Goal: Ask a question

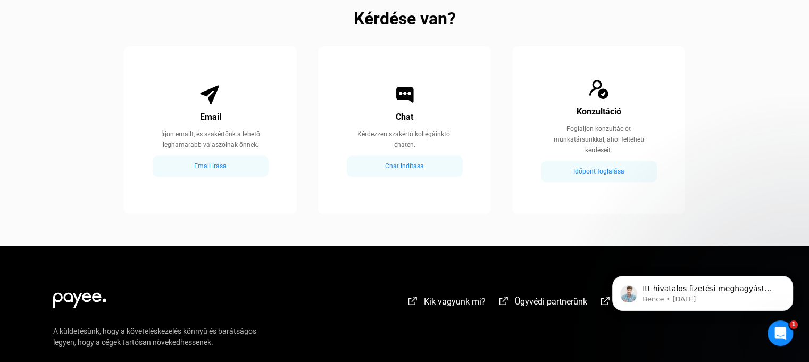
scroll to position [607, 0]
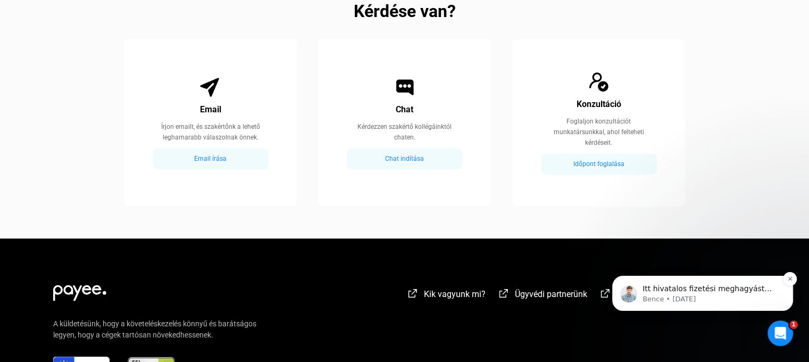
click at [656, 277] on div "Itt hivatalos fizetési meghagyást lehet indítani, és nem kell bemenned ügyvédhe…" at bounding box center [702, 293] width 181 height 35
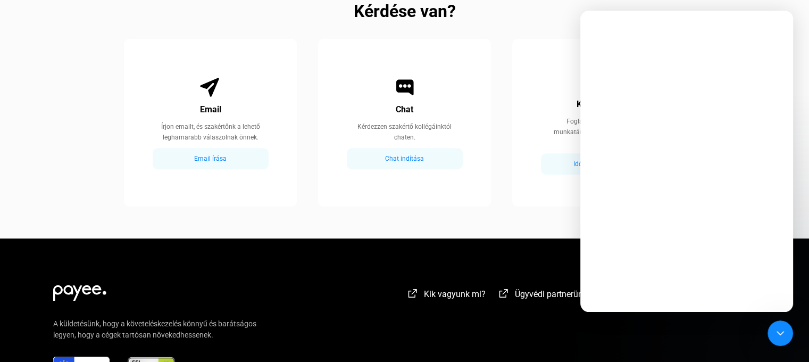
scroll to position [0, 0]
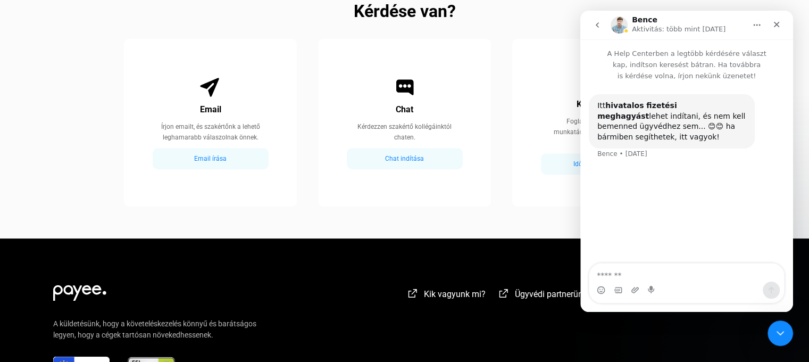
click at [649, 272] on textarea "Üzenet…" at bounding box center [687, 272] width 195 height 18
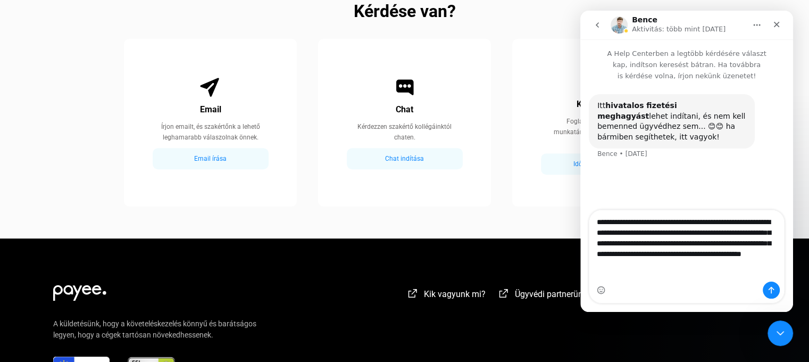
click at [729, 254] on textarea "**********" at bounding box center [687, 240] width 195 height 61
type textarea "**********"
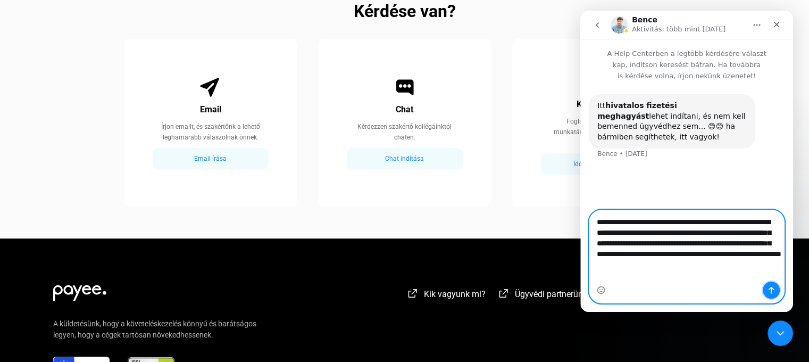
click at [768, 287] on icon "Üzenet küldése…" at bounding box center [771, 290] width 9 height 9
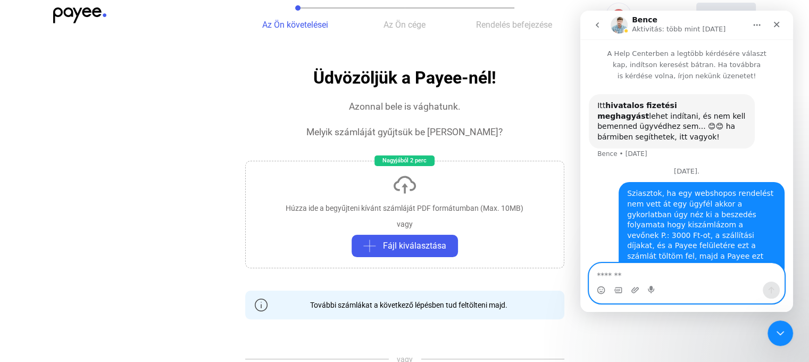
scroll to position [20, 0]
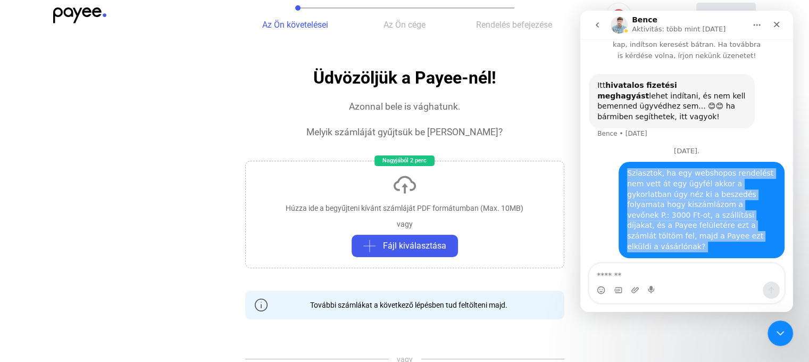
drag, startPoint x: 683, startPoint y: 247, endPoint x: 700, endPoint y: 265, distance: 24.5
click at [700, 265] on div "A Help Centerben a legtöbb kérdésére választ kap, indítson keresést bátran. Ha …" at bounding box center [687, 175] width 213 height 272
copy div "Sziasztok, ha egy webshopos rendelést nem vett át egy ügyfél akkor a gykorlatba…"
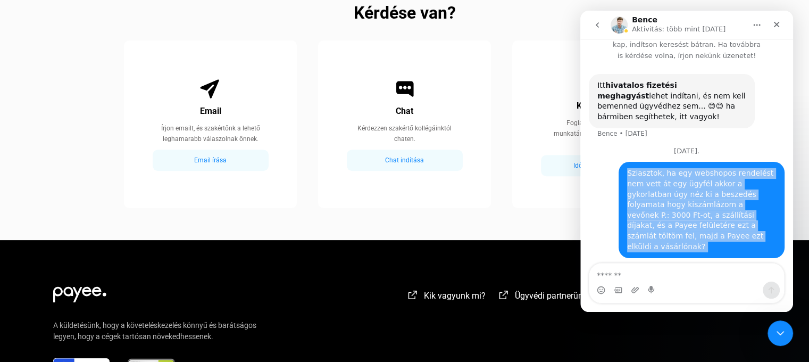
scroll to position [605, 0]
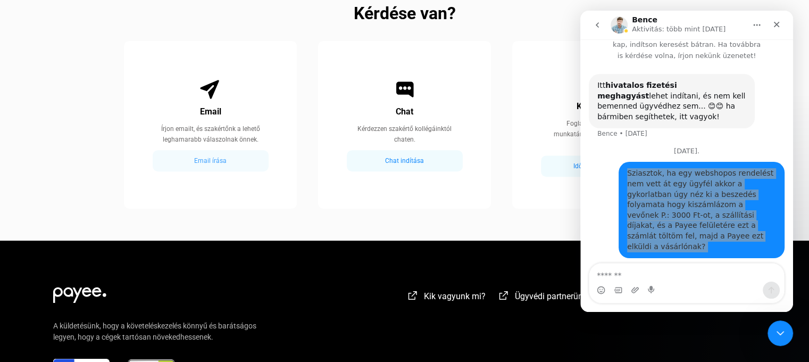
click at [233, 159] on div "Email írása" at bounding box center [211, 160] width 110 height 13
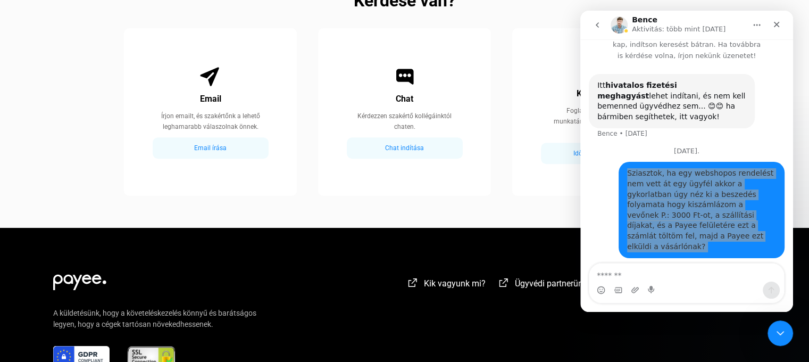
scroll to position [608, 0]
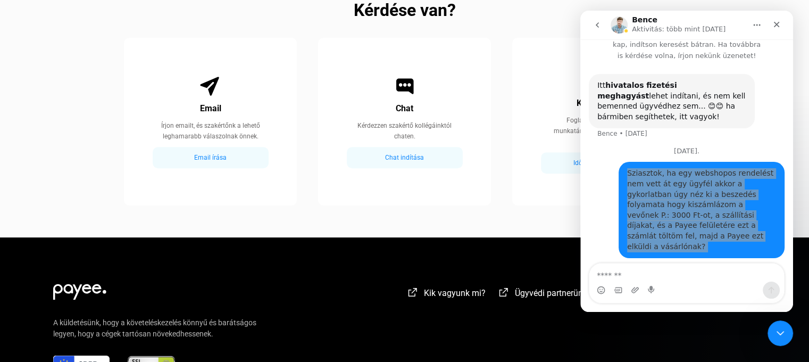
click at [662, 178] on div "Sziasztok, ha egy webshopos rendelést nem vett át egy ügyfél akkor a gykorlatba…" at bounding box center [701, 210] width 149 height 84
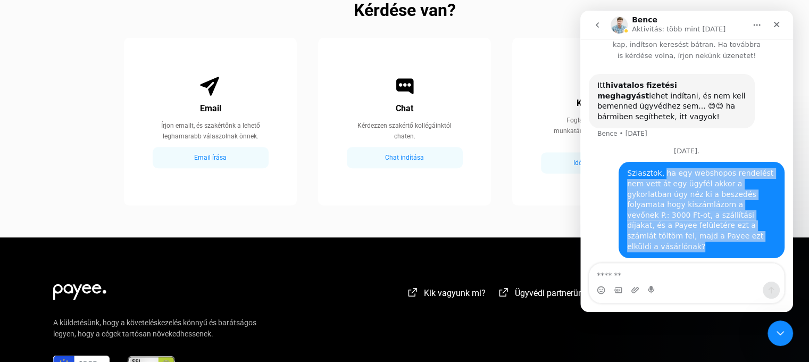
drag, startPoint x: 655, startPoint y: 177, endPoint x: 689, endPoint y: 239, distance: 71.2
click at [689, 239] on div "Sziasztok, ha egy webshopos rendelést nem vett át egy ügyfél akkor a gykorlatba…" at bounding box center [701, 210] width 149 height 84
copy div "ha egy webshopos rendelést nem vett át egy ügyfél akkor a gykorlatban úgy néz k…"
